Goal: Find specific page/section: Locate a particular part of the current website

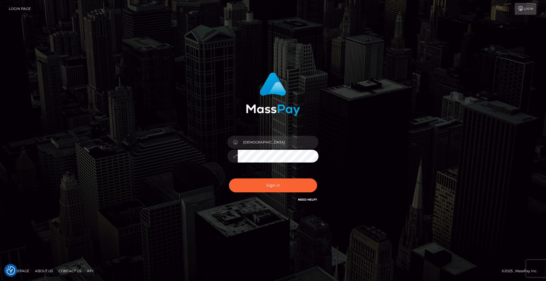
click at [287, 188] on button "Sign in" at bounding box center [273, 186] width 88 height 14
type input "[DEMOGRAPHIC_DATA]"
click at [282, 184] on button "Sign in" at bounding box center [273, 186] width 88 height 14
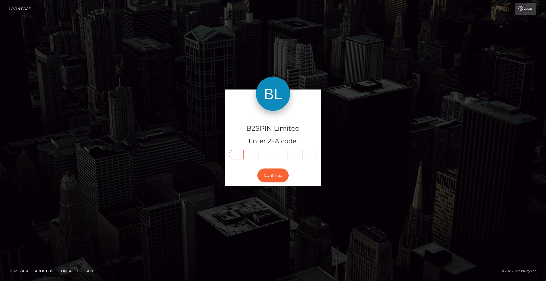
click at [235, 154] on input "text" at bounding box center [236, 155] width 15 height 10
type input "3"
type input "4"
type input "7"
type input "4"
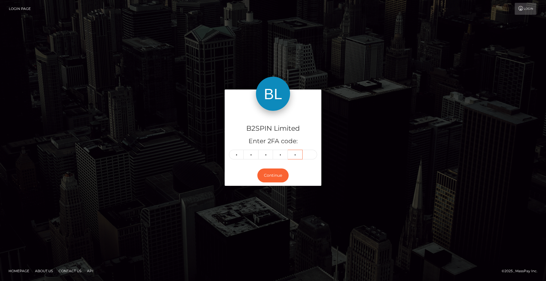
type input "3"
type input "8"
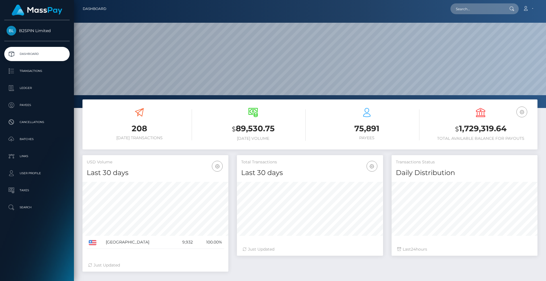
scroll to position [101, 146]
click at [486, 11] on input "text" at bounding box center [478, 8] width 54 height 11
click at [474, 7] on input "text" at bounding box center [478, 8] width 54 height 11
paste input "3153303"
type input "3153303"
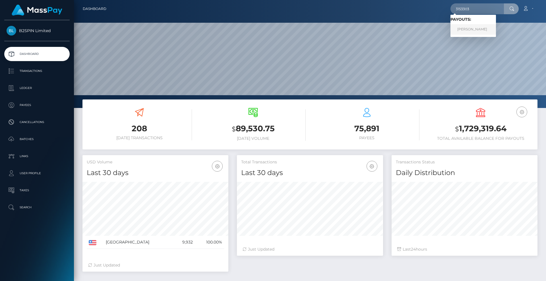
click at [469, 28] on link "KATHERINE LORRAINE MAZO" at bounding box center [474, 29] width 46 height 11
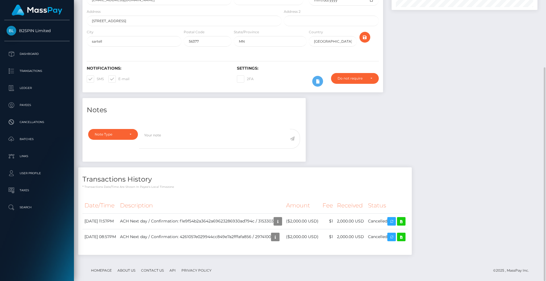
scroll to position [68, 146]
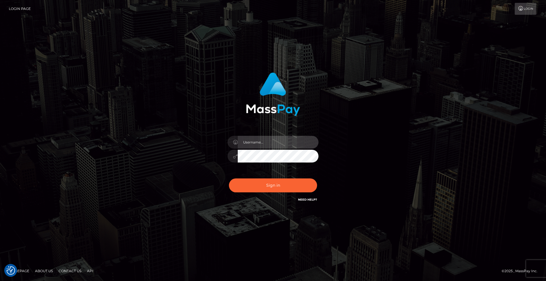
type input "Lady"
